Goal: Information Seeking & Learning: Learn about a topic

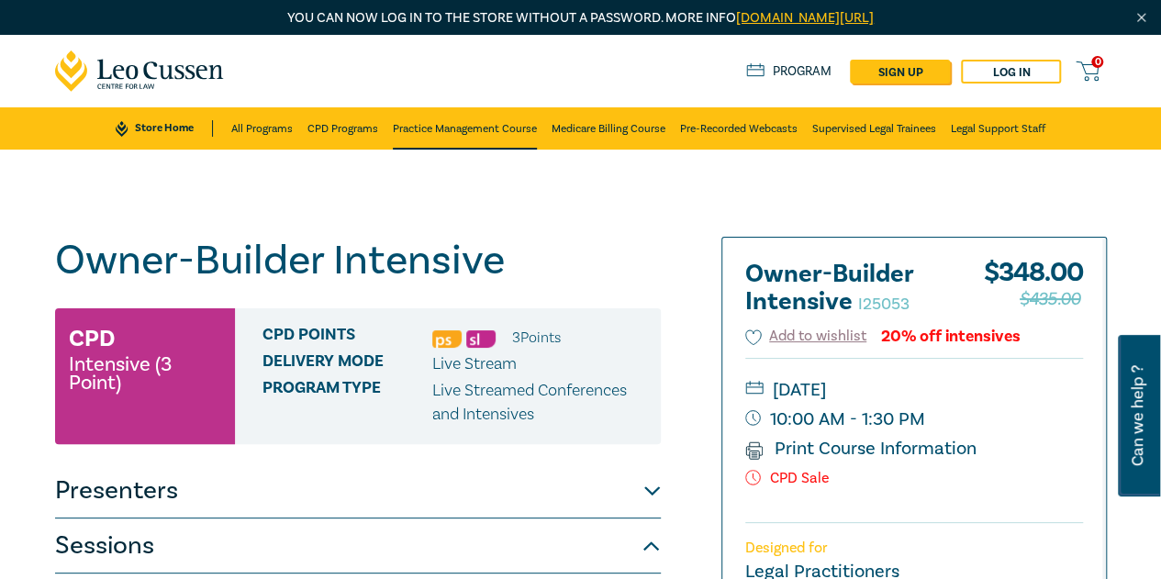
click at [398, 125] on link "Practice Management Course" at bounding box center [465, 128] width 144 height 42
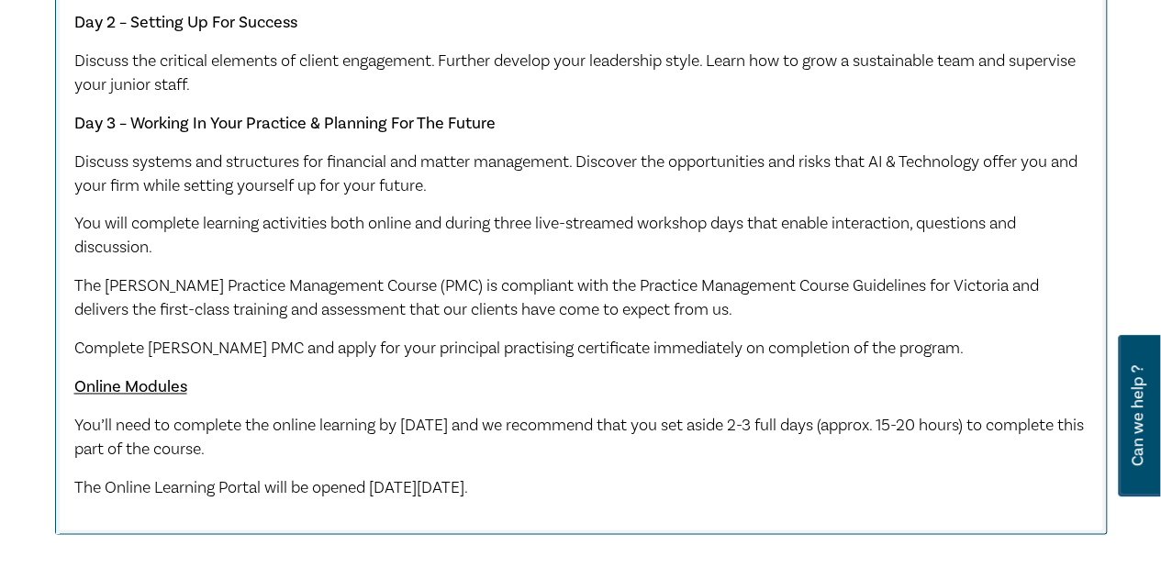
scroll to position [1285, 0]
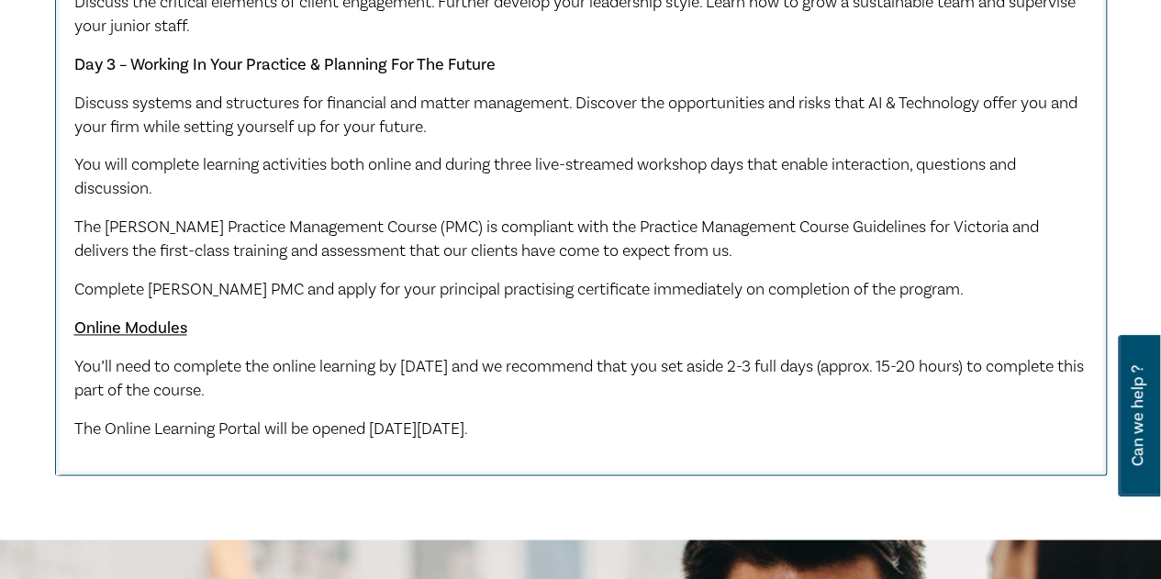
drag, startPoint x: 597, startPoint y: 443, endPoint x: 409, endPoint y: 451, distance: 187.5
click at [409, 442] on p "The Online Learning Portal will be opened [DATE][DATE]." at bounding box center [581, 430] width 1014 height 24
click at [422, 421] on div "Early Bird ends [DATE], Full Price $2,200. Our PMC is designed to be highly pra…" at bounding box center [581, 39] width 1014 height 806
drag, startPoint x: 398, startPoint y: 407, endPoint x: 39, endPoint y: 381, distance: 359.0
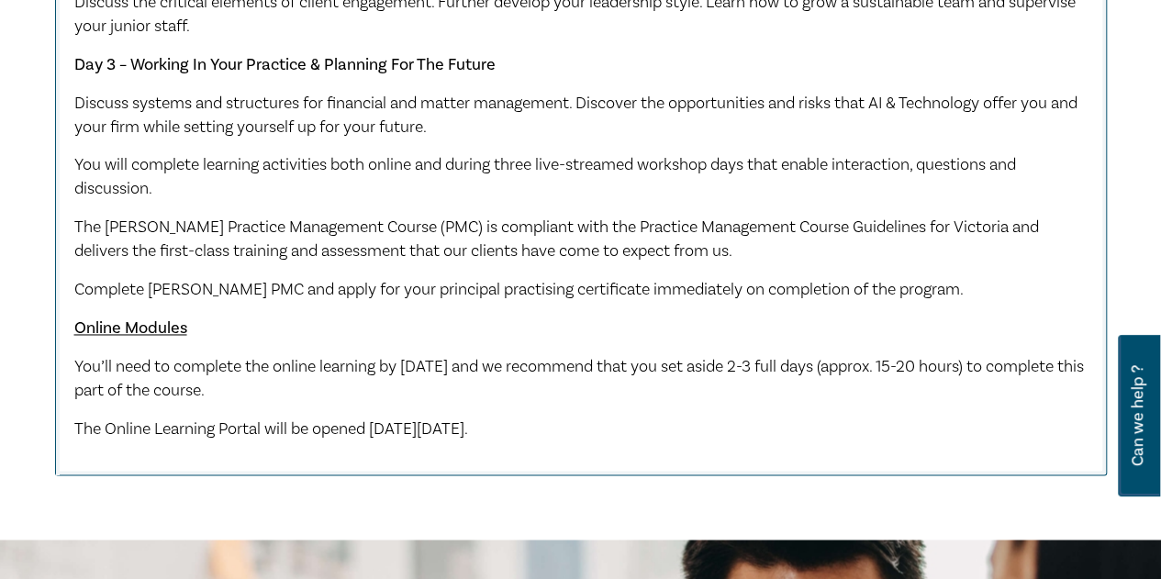
copy span "You’ll need to complete the online learning by [DATE] and we recommend that you…"
click at [400, 403] on p "You’ll need to complete the online learning by [DATE] and we recommend that you…" at bounding box center [581, 379] width 1014 height 48
click at [369, 401] on span "You’ll need to complete the online learning by [DATE] and we recommend that you…" at bounding box center [579, 378] width 1010 height 45
drag, startPoint x: 402, startPoint y: 414, endPoint x: 73, endPoint y: 390, distance: 329.5
click at [74, 390] on p "You’ll need to complete the online learning by [DATE] and we recommend that you…" at bounding box center [581, 379] width 1014 height 48
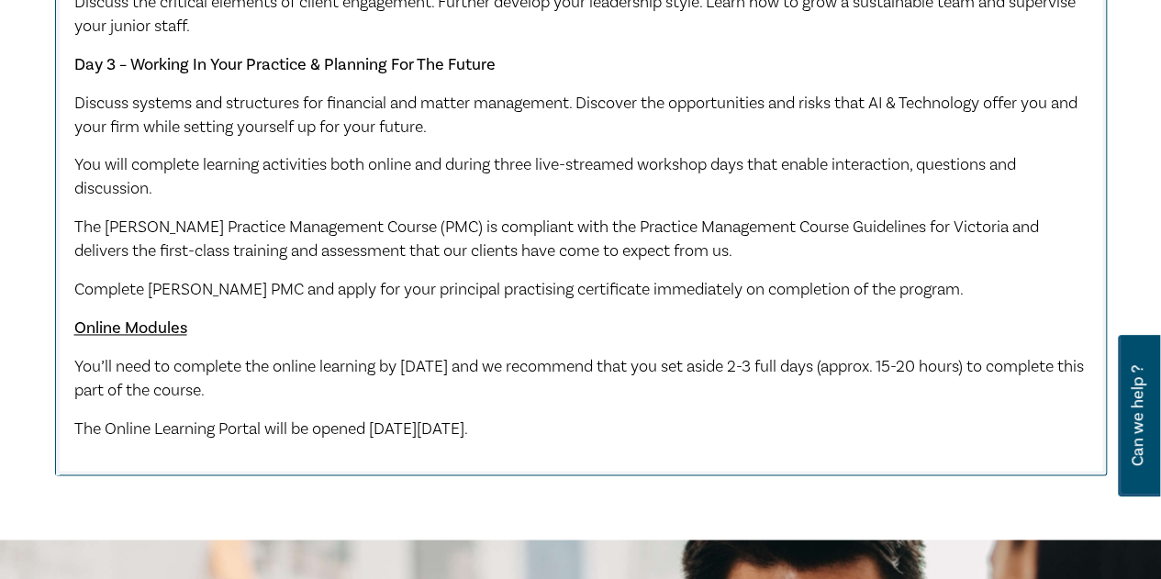
copy span "You’ll need to complete the online learning by [DATE] and we recommend that you…"
